Goal: Find specific page/section: Locate a particular part of the current website

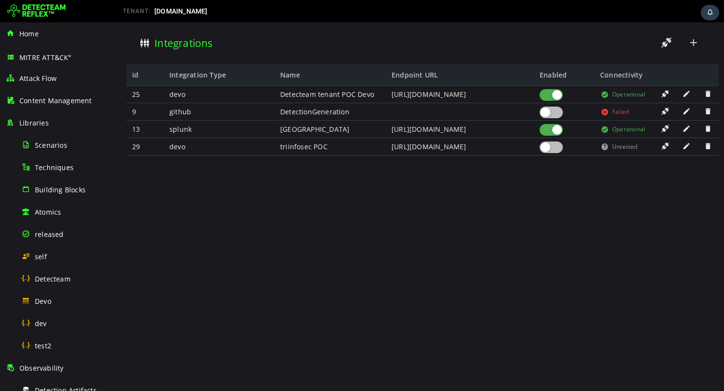
scroll to position [170, 0]
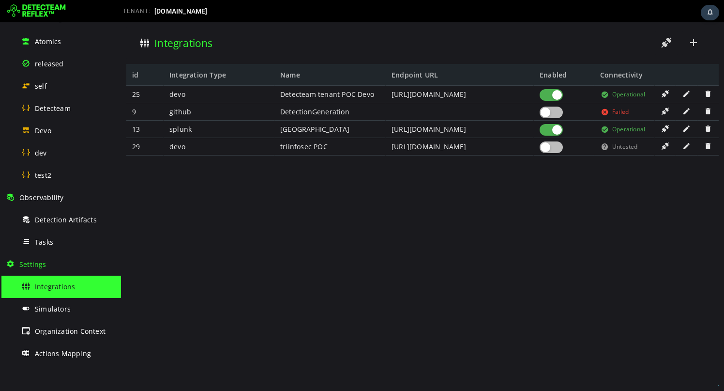
click at [547, 130] on div at bounding box center [551, 130] width 23 height 12
click at [61, 105] on span "Detecteam" at bounding box center [53, 108] width 36 height 9
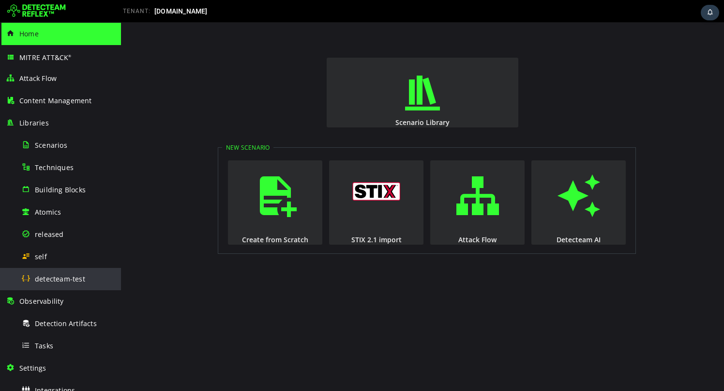
click at [45, 270] on div "detecteam-test" at bounding box center [68, 279] width 94 height 22
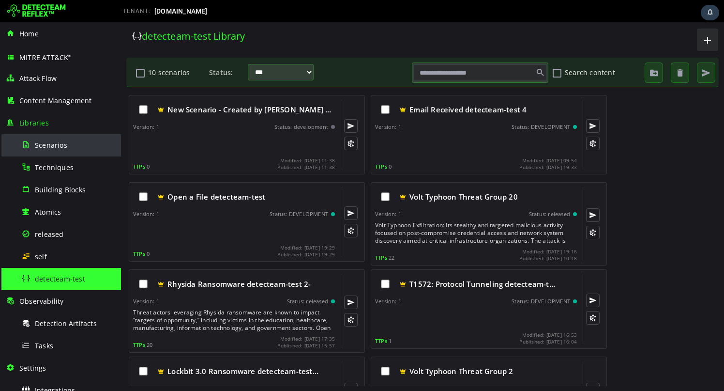
click at [70, 148] on div "Scenarios" at bounding box center [68, 145] width 94 height 22
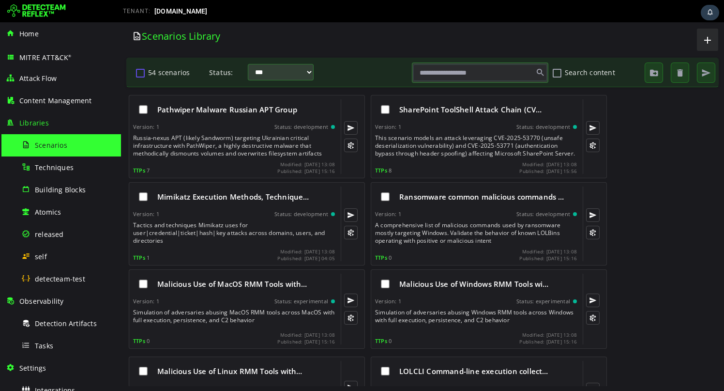
click at [145, 71] on button "54 scenarios" at bounding box center [141, 72] width 12 height 16
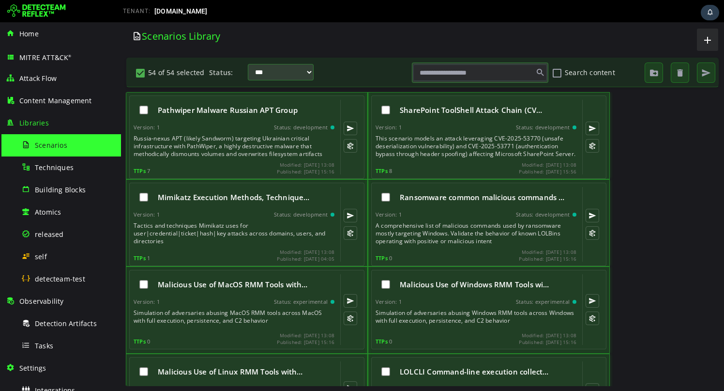
click at [143, 72] on button "54 of 54 selected" at bounding box center [141, 72] width 12 height 16
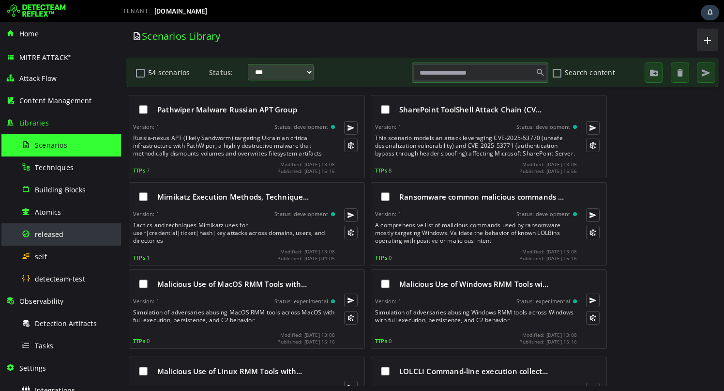
click at [63, 228] on div "released" at bounding box center [68, 234] width 94 height 22
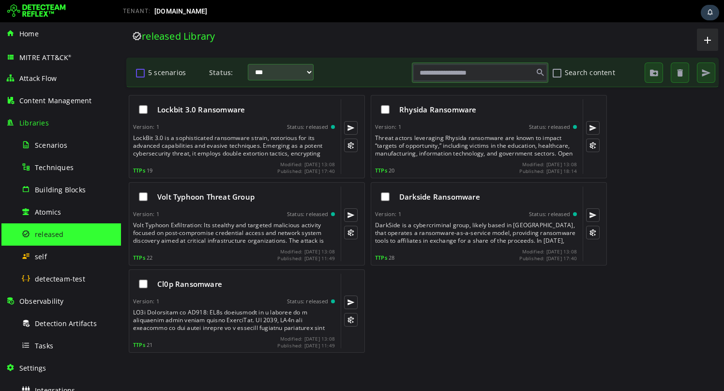
click at [139, 71] on button "5 scenarios" at bounding box center [141, 72] width 12 height 16
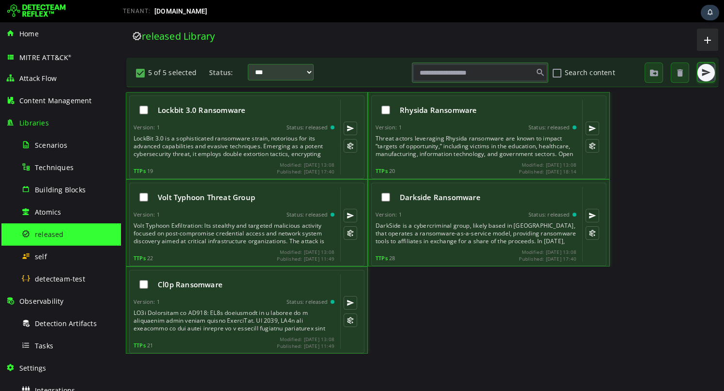
click at [706, 77] on span "button" at bounding box center [706, 73] width 10 height 10
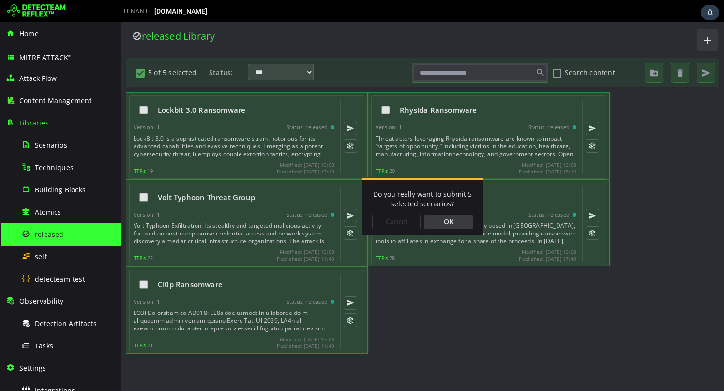
click at [446, 217] on div "OK" at bounding box center [448, 221] width 48 height 15
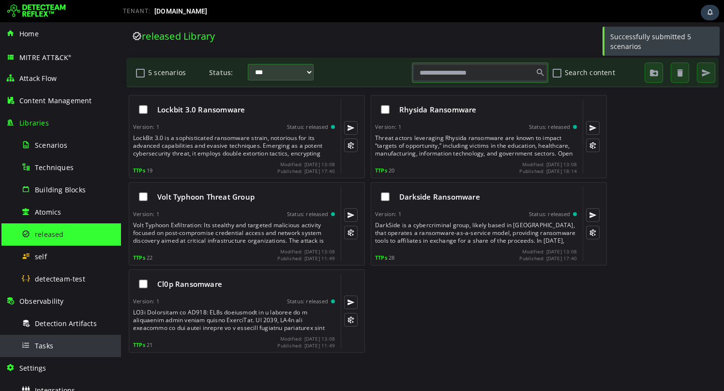
click at [66, 349] on div "Tasks" at bounding box center [68, 345] width 94 height 22
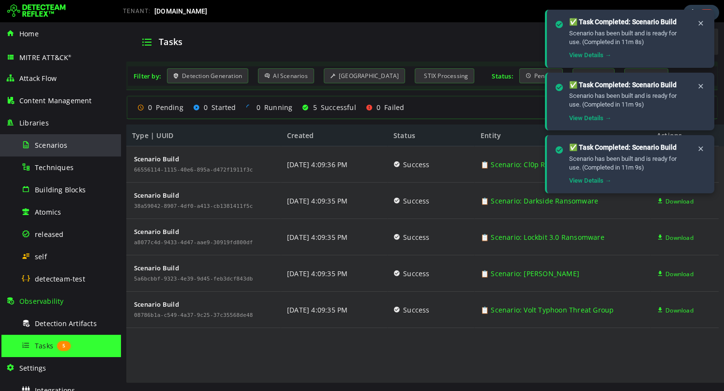
click at [50, 150] on div "Scenarios" at bounding box center [68, 145] width 94 height 22
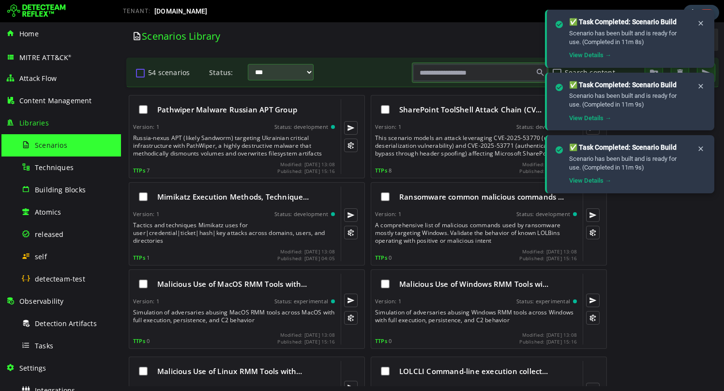
click at [141, 71] on button "54 scenarios" at bounding box center [141, 72] width 12 height 16
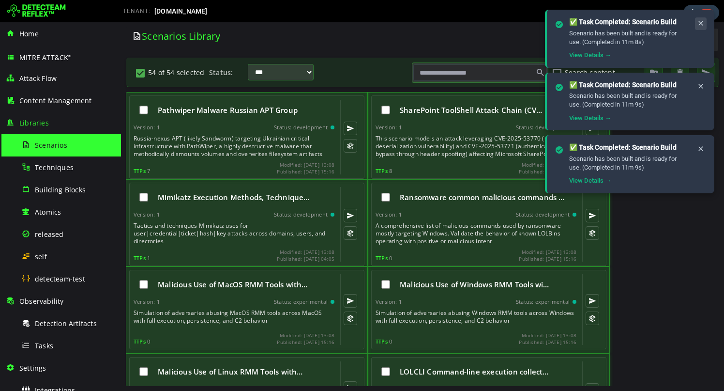
click at [702, 23] on icon at bounding box center [701, 23] width 8 height 8
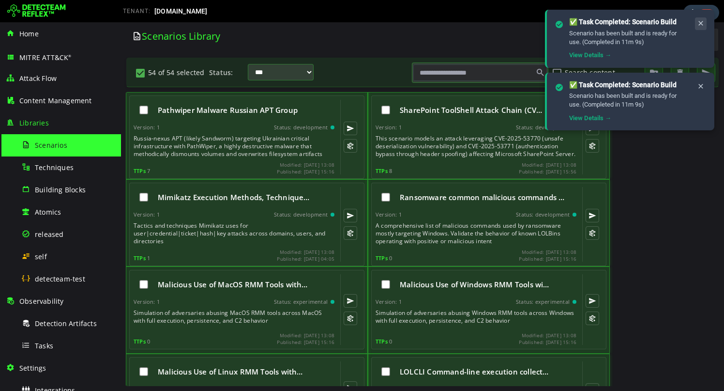
click at [702, 23] on icon at bounding box center [701, 23] width 8 height 8
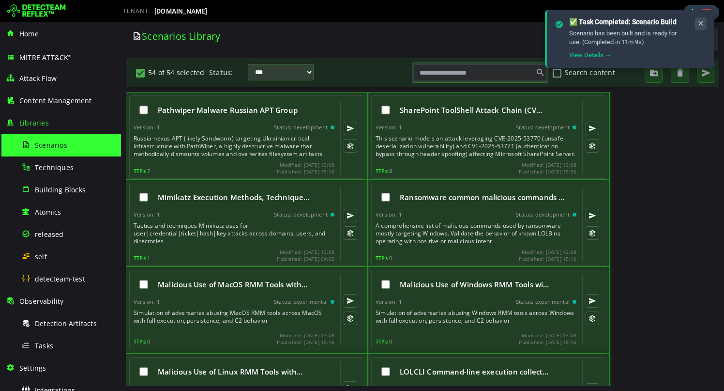
click at [702, 23] on icon at bounding box center [701, 23] width 8 height 8
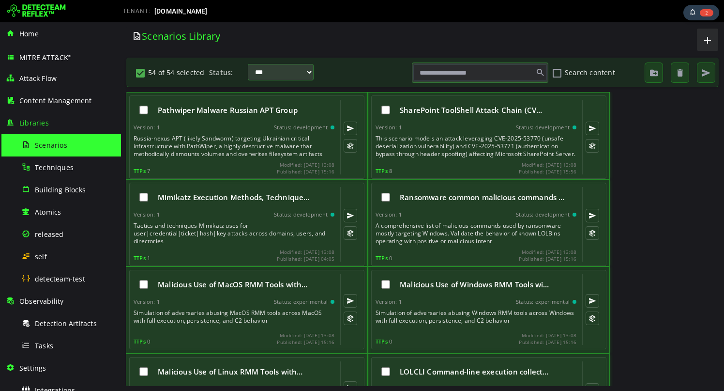
click at [138, 75] on button "54 of 54 selected" at bounding box center [141, 72] width 12 height 16
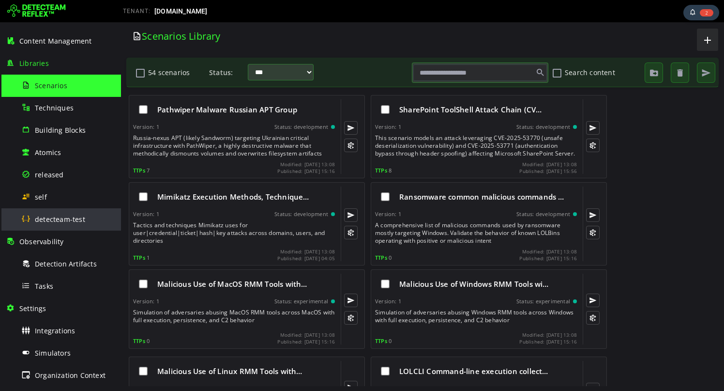
scroll to position [144, 0]
